Goal: Information Seeking & Learning: Learn about a topic

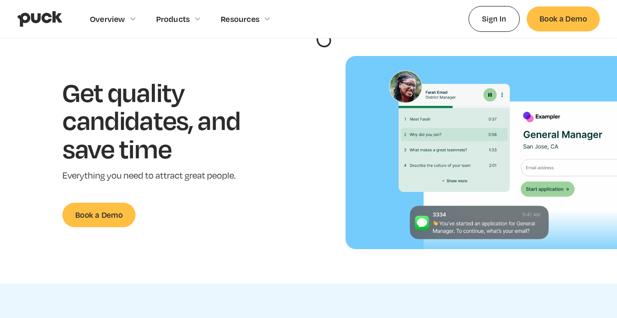
scroll to position [75, 0]
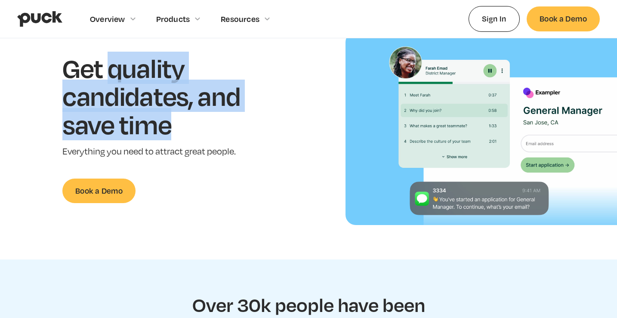
drag, startPoint x: 113, startPoint y: 79, endPoint x: 190, endPoint y: 135, distance: 95.0
click at [190, 135] on h1 "Get quality candidates, and save time" at bounding box center [164, 96] width 204 height 85
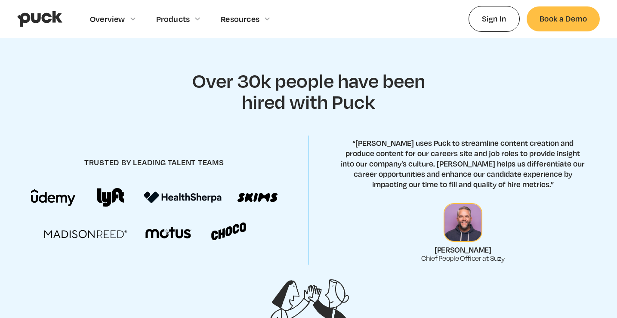
scroll to position [300, 0]
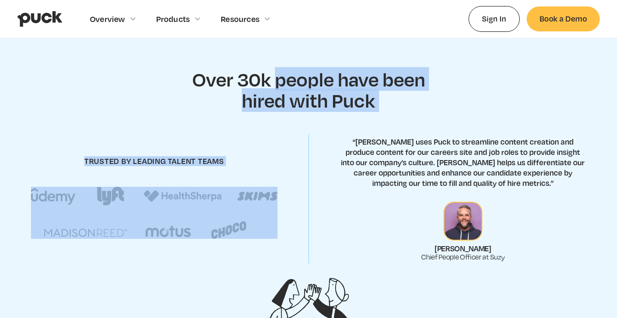
drag, startPoint x: 273, startPoint y: 88, endPoint x: 411, endPoint y: 126, distance: 143.0
click at [409, 126] on section "Over 30k people have been hired with Puck trusted by leading talent teams “Suzy…" at bounding box center [308, 189] width 617 height 310
click at [411, 126] on section "Over 30k people have been hired with Puck trusted by leading talent teams “Suzy…" at bounding box center [308, 189] width 617 height 310
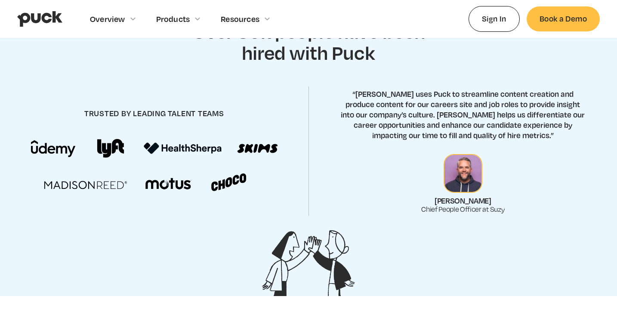
scroll to position [350, 0]
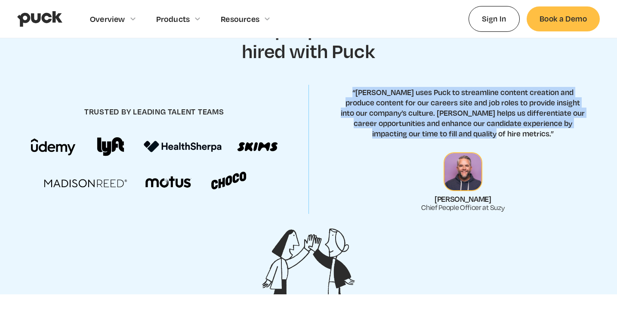
drag, startPoint x: 396, startPoint y: 86, endPoint x: 543, endPoint y: 137, distance: 155.9
click at [543, 137] on div "trusted by leading talent teams “Suzy uses Puck to streamline content creation …" at bounding box center [308, 149] width 617 height 135
click at [543, 137] on p "“Suzy uses Puck to streamline content creation and produce content for our care…" at bounding box center [462, 113] width 246 height 52
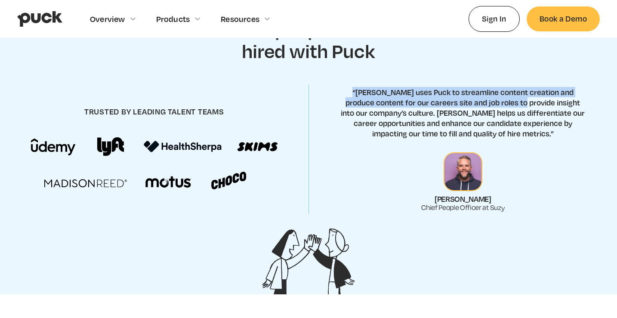
drag, startPoint x: 543, startPoint y: 137, endPoint x: 485, endPoint y: 97, distance: 70.8
click at [485, 98] on p "“Suzy uses Puck to streamline content creation and produce content for our care…" at bounding box center [462, 113] width 246 height 52
click at [485, 97] on p "“Suzy uses Puck to streamline content creation and produce content for our care…" at bounding box center [462, 113] width 246 height 52
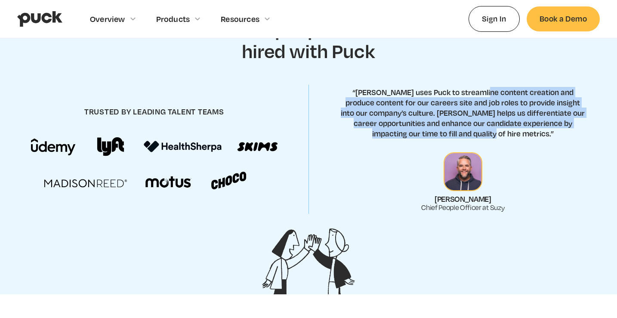
drag, startPoint x: 474, startPoint y: 92, endPoint x: 528, endPoint y: 135, distance: 69.2
click at [528, 135] on p "“Suzy uses Puck to streamline content creation and produce content for our care…" at bounding box center [462, 113] width 246 height 52
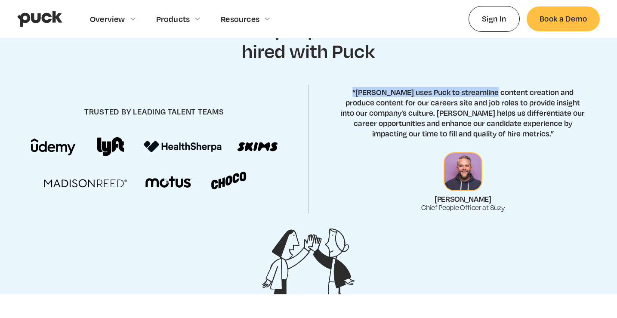
drag, startPoint x: 528, startPoint y: 135, endPoint x: 472, endPoint y: 85, distance: 75.2
click at [472, 85] on div "trusted by leading talent teams “Suzy uses Puck to streamline content creation …" at bounding box center [308, 149] width 617 height 135
click at [471, 83] on div "trusted by leading talent teams “Suzy uses Puck to streamline content creation …" at bounding box center [308, 149] width 617 height 135
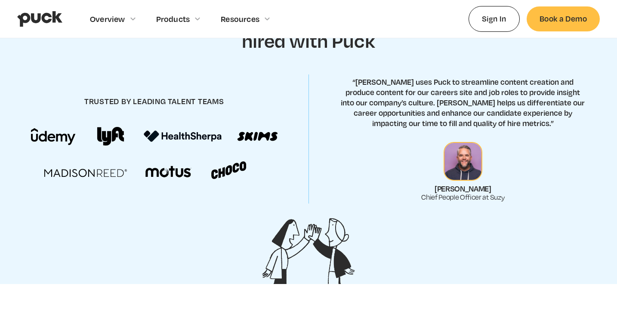
scroll to position [362, 0]
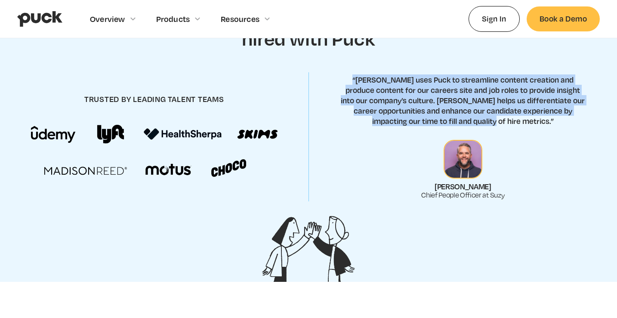
drag, startPoint x: 479, startPoint y: 74, endPoint x: 536, endPoint y: 124, distance: 75.5
click at [536, 124] on p "“Suzy uses Puck to streamline content creation and produce content for our care…" at bounding box center [462, 100] width 246 height 52
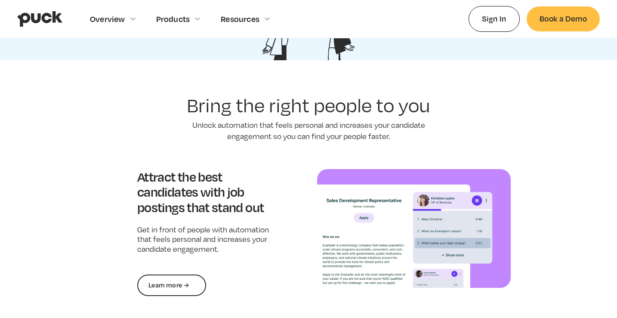
scroll to position [644, 0]
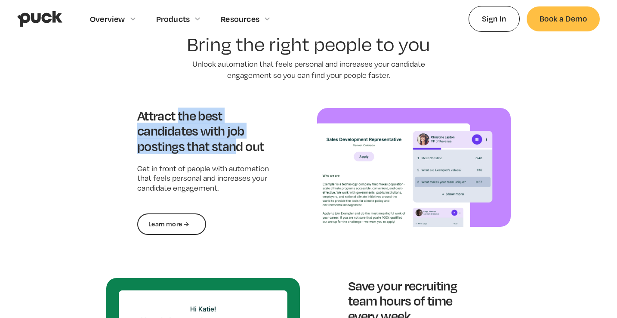
drag, startPoint x: 180, startPoint y: 118, endPoint x: 246, endPoint y: 156, distance: 76.7
click at [246, 156] on div "Attract the best candidates with job postings that stand out Get in front of pe…" at bounding box center [202, 171] width 193 height 126
drag, startPoint x: 246, startPoint y: 156, endPoint x: 201, endPoint y: 112, distance: 63.5
click at [202, 112] on div "Attract the best candidates with job postings that stand out Get in front of pe…" at bounding box center [202, 171] width 193 height 126
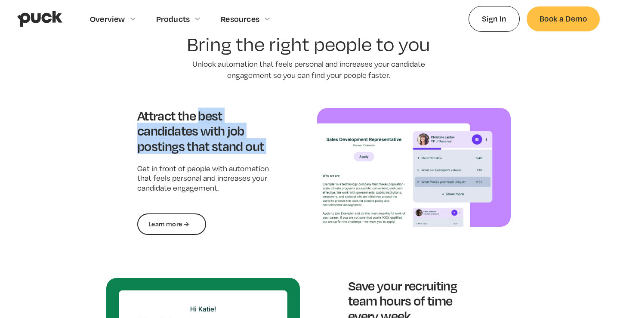
click at [201, 112] on h3 "Attract the best candidates with job postings that stand out" at bounding box center [203, 131] width 132 height 46
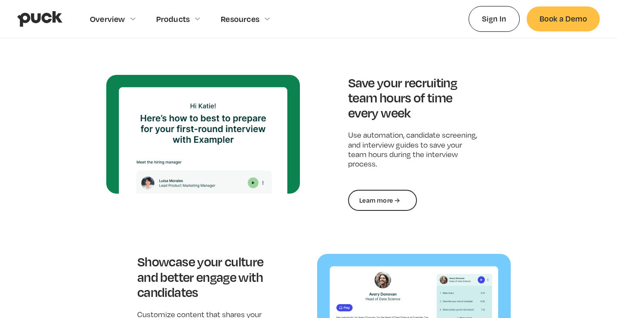
scroll to position [850, 0]
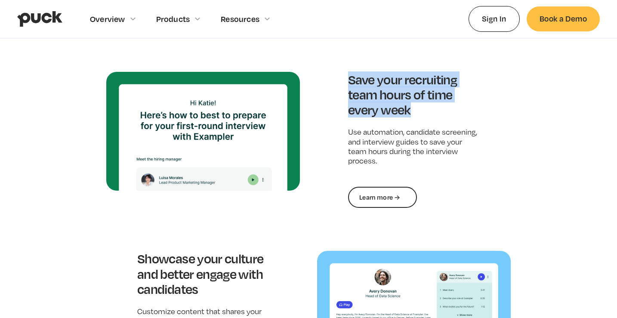
drag, startPoint x: 350, startPoint y: 76, endPoint x: 433, endPoint y: 111, distance: 90.0
click at [432, 111] on h3 "Save your recruiting team hours of time every week" at bounding box center [414, 95] width 132 height 46
click at [433, 111] on h3 "Save your recruiting team hours of time every week" at bounding box center [414, 95] width 132 height 46
drag, startPoint x: 433, startPoint y: 111, endPoint x: 389, endPoint y: 73, distance: 57.9
click at [389, 73] on h3 "Save your recruiting team hours of time every week" at bounding box center [414, 95] width 132 height 46
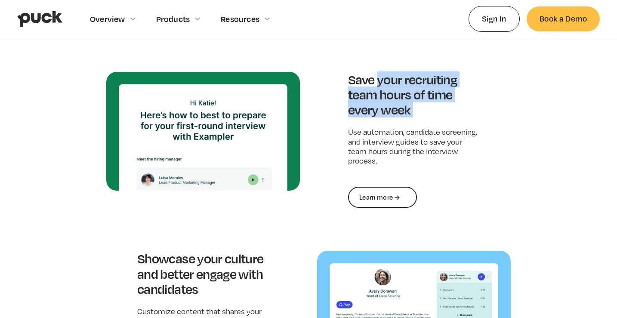
click at [389, 73] on h3 "Save your recruiting team hours of time every week" at bounding box center [414, 95] width 132 height 46
drag, startPoint x: 389, startPoint y: 73, endPoint x: 431, endPoint y: 113, distance: 58.1
click at [431, 113] on h3 "Save your recruiting team hours of time every week" at bounding box center [414, 95] width 132 height 46
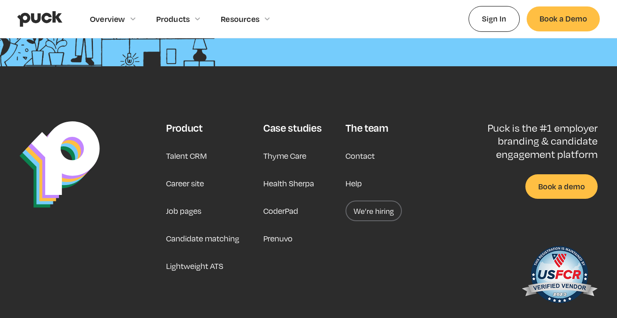
scroll to position [2179, 0]
click at [361, 126] on div "The team" at bounding box center [366, 127] width 43 height 13
click at [354, 149] on link "Contact" at bounding box center [359, 155] width 29 height 21
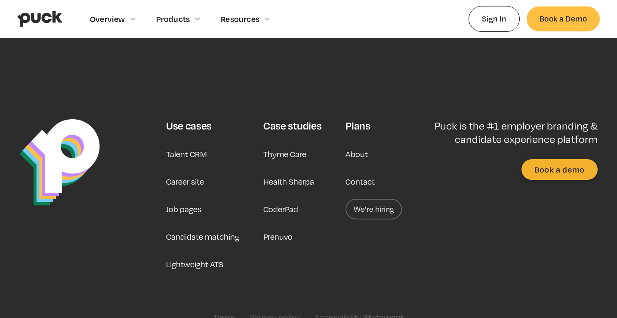
scroll to position [393, 0]
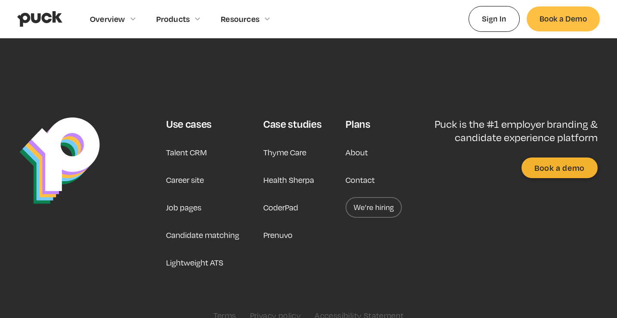
click at [361, 209] on link "We’re hiring" at bounding box center [373, 207] width 56 height 21
click at [355, 183] on link "Contact" at bounding box center [359, 179] width 29 height 21
click at [371, 215] on link "We’re hiring" at bounding box center [373, 207] width 56 height 21
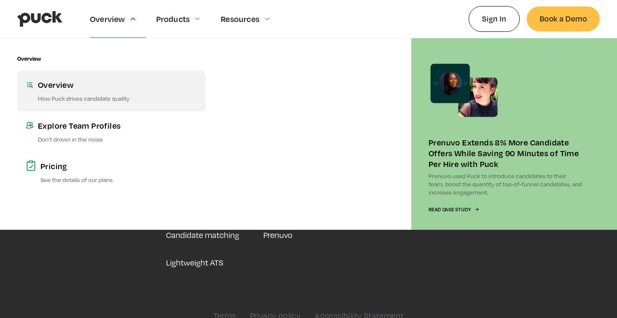
click at [100, 79] on div "Overview" at bounding box center [117, 84] width 159 height 11
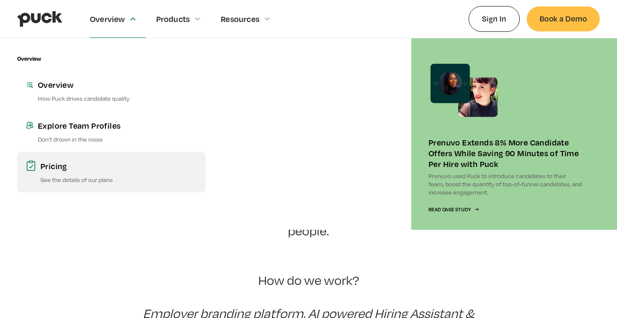
click at [71, 175] on link "Pricing See the details of our plans" at bounding box center [111, 172] width 188 height 40
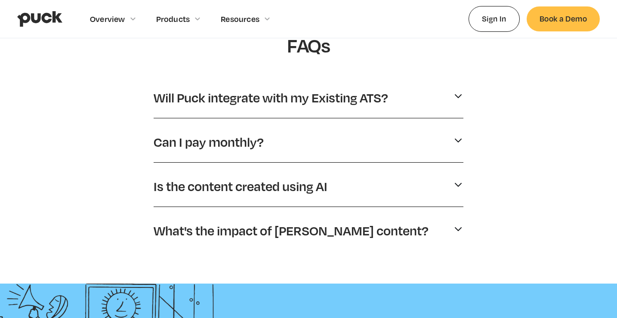
scroll to position [433, 0]
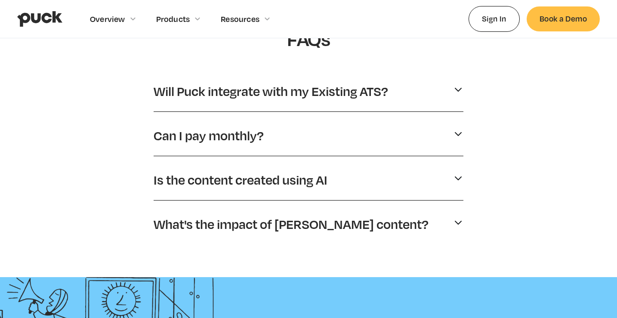
click at [252, 88] on p "Will Puck integrate with my Existing ATS?" at bounding box center [270, 91] width 234 height 16
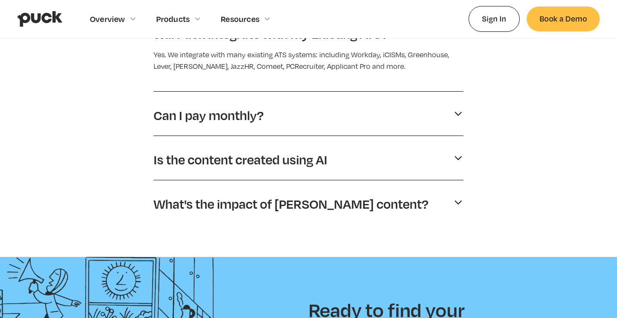
scroll to position [492, 0]
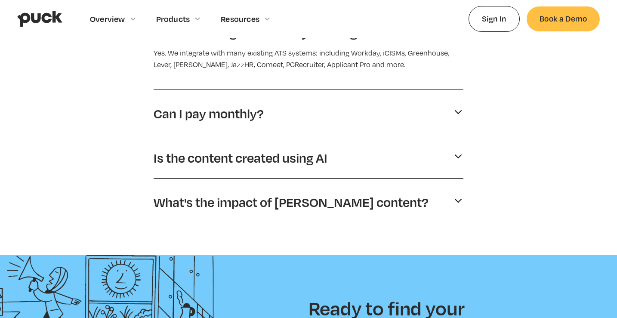
click at [179, 115] on p "Can I pay monthly?" at bounding box center [208, 113] width 110 height 16
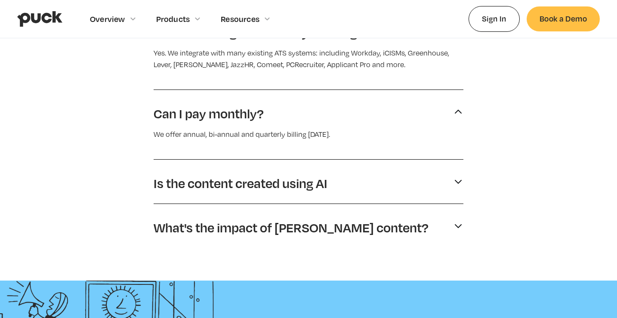
click at [179, 115] on p "Can I pay monthly?" at bounding box center [208, 113] width 110 height 16
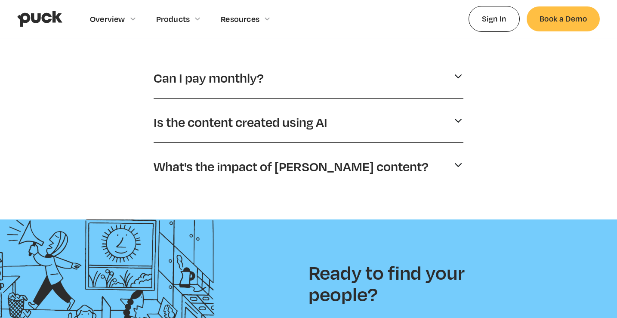
scroll to position [540, 0]
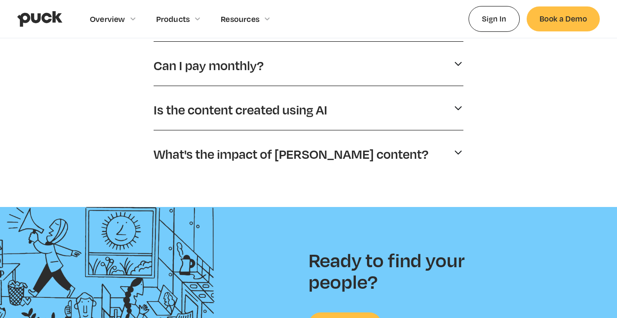
click at [189, 107] on p "Is the content created using AI" at bounding box center [240, 109] width 174 height 16
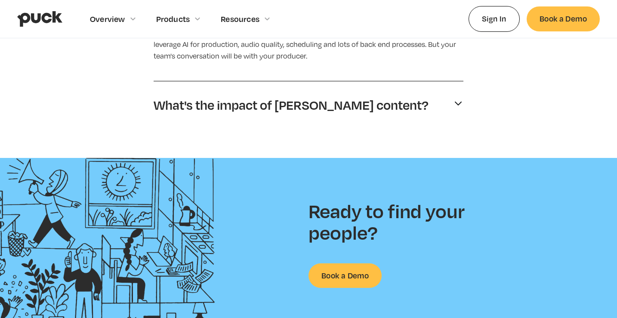
scroll to position [649, 0]
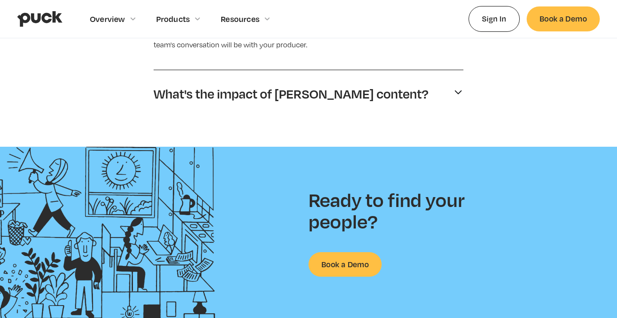
click at [180, 90] on p "What's the impact of Puck's content?" at bounding box center [290, 94] width 275 height 16
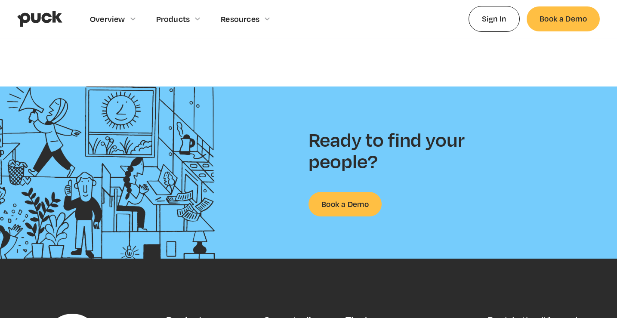
scroll to position [745, 0]
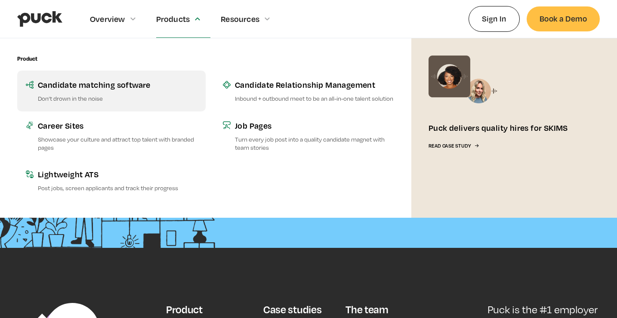
click at [145, 94] on p "Don’t drown in the noise" at bounding box center [117, 98] width 159 height 8
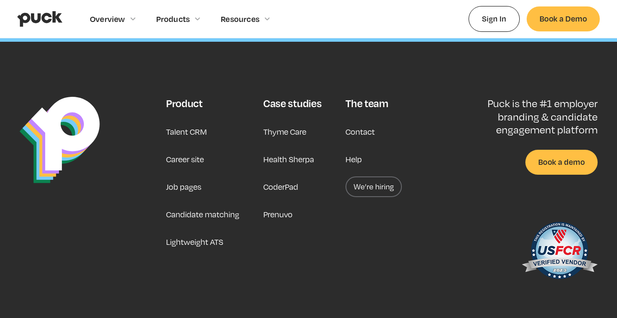
scroll to position [2509, 0]
